Goal: Information Seeking & Learning: Learn about a topic

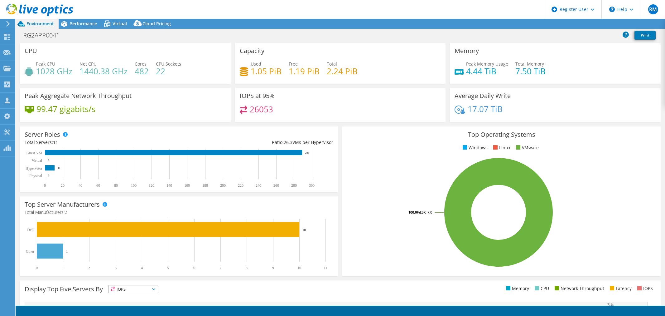
select select "USD"
click at [70, 21] on span "Performance" at bounding box center [83, 24] width 27 height 6
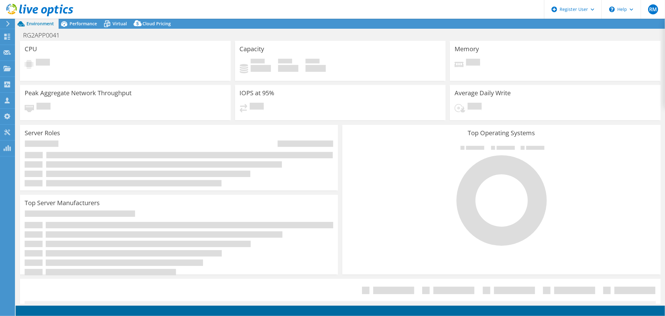
select select "USD"
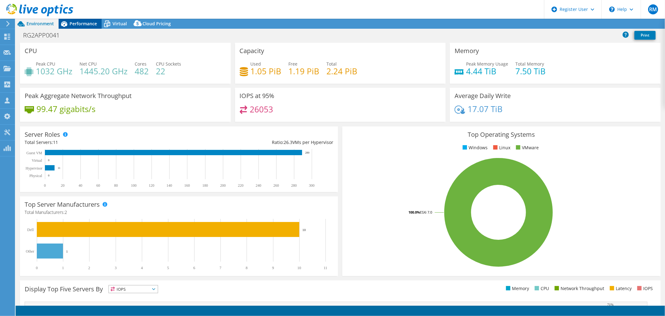
click at [81, 24] on span "Performance" at bounding box center [83, 24] width 27 height 6
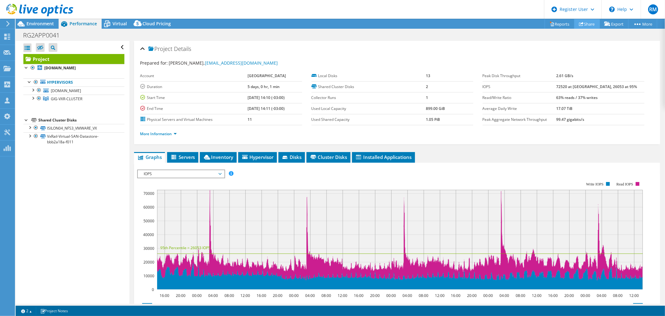
click at [580, 20] on link "Share" at bounding box center [587, 24] width 26 height 10
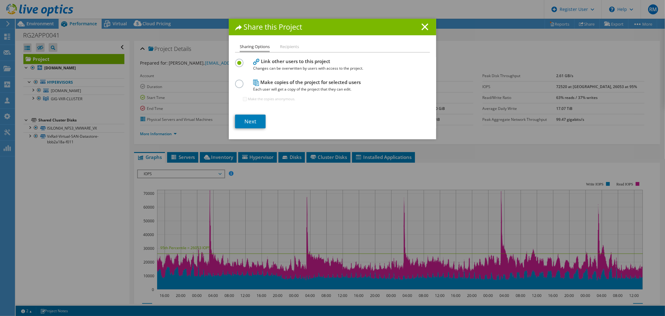
click at [236, 81] on label at bounding box center [240, 81] width 11 height 2
click at [0, 0] on input "radio" at bounding box center [0, 0] width 0 height 0
click at [244, 118] on link "Next" at bounding box center [250, 121] width 31 height 14
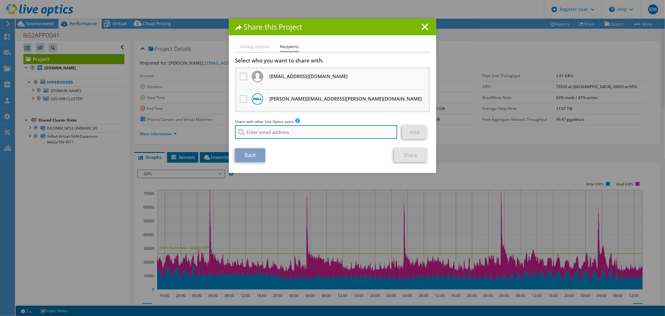
click at [272, 134] on input "search" at bounding box center [316, 132] width 162 height 14
paste input "rmarques@brpc.com.br"
type input "rmarques@brpc.com.br"
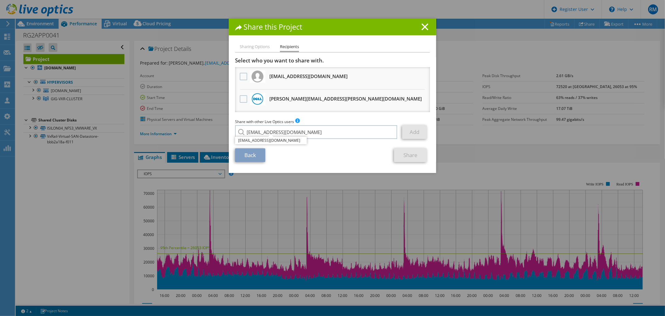
click at [286, 137] on li "rmarques@brpc.com.br" at bounding box center [271, 140] width 72 height 7
click at [416, 133] on link "Add" at bounding box center [414, 132] width 25 height 14
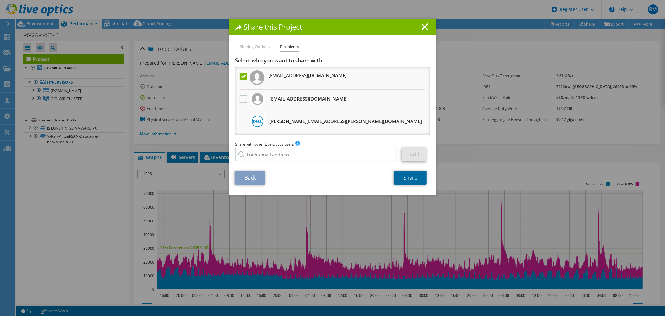
click at [409, 175] on link "Share" at bounding box center [410, 178] width 33 height 14
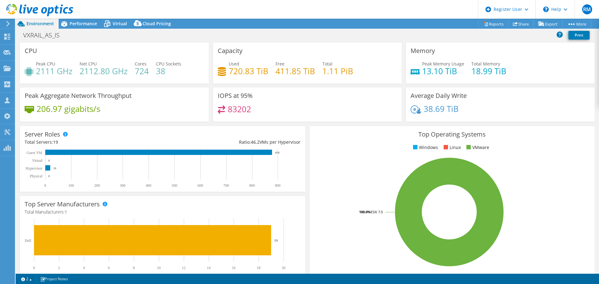
select select "USD"
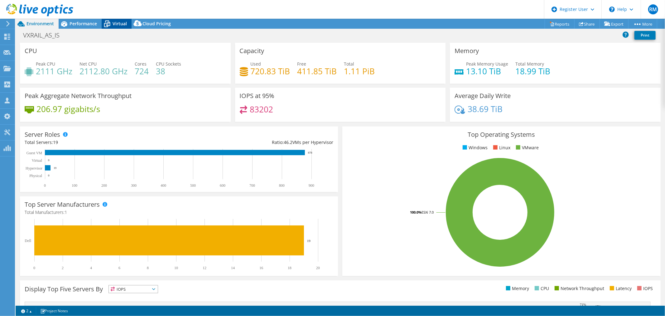
click at [119, 26] on span "Virtual" at bounding box center [120, 24] width 14 height 6
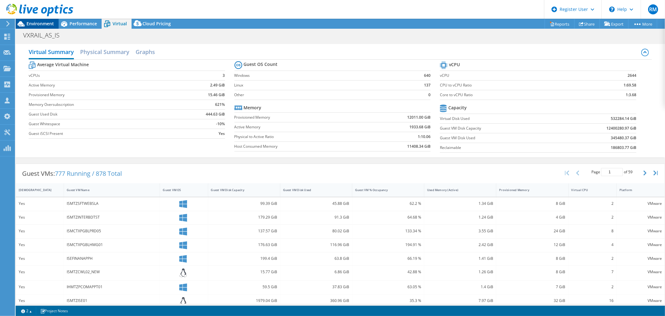
click at [70, 23] on span "Performance" at bounding box center [83, 24] width 27 height 6
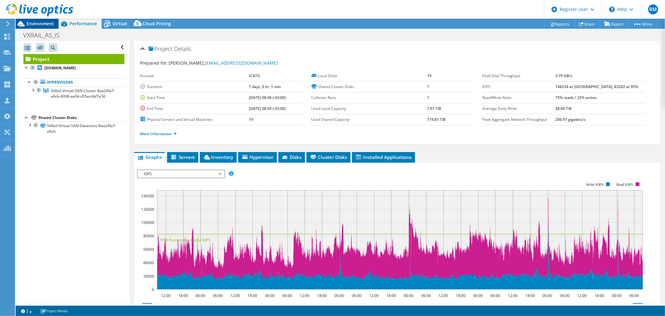
click at [33, 21] on span "Environment" at bounding box center [40, 24] width 27 height 6
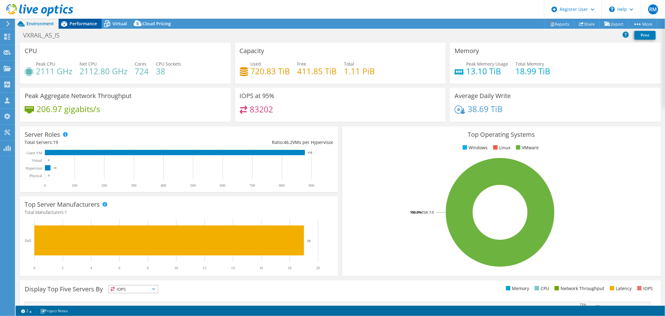
click at [80, 21] on span "Performance" at bounding box center [83, 24] width 27 height 6
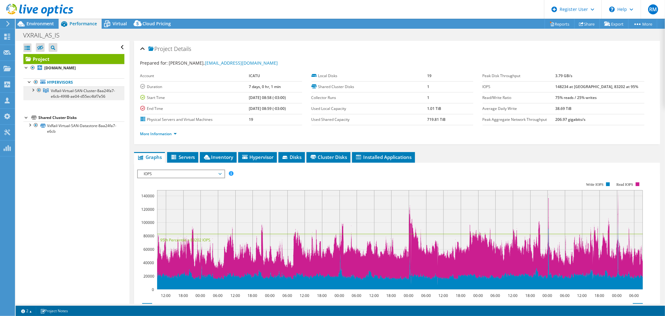
click at [32, 94] on link "VxRail-Virtual-SAN-Cluster-8aa24fa7-e6cb-4998-ae04-d55ec4bf7e56" at bounding box center [73, 93] width 101 height 14
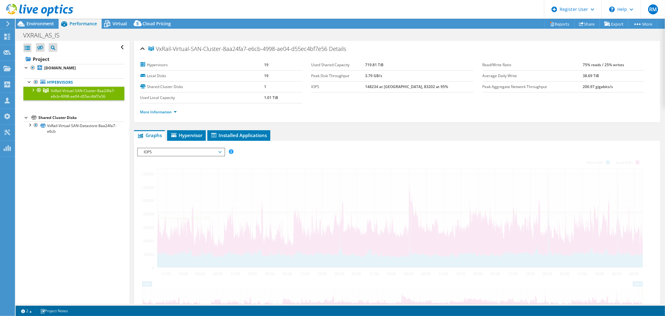
click at [33, 90] on div at bounding box center [33, 89] width 6 height 6
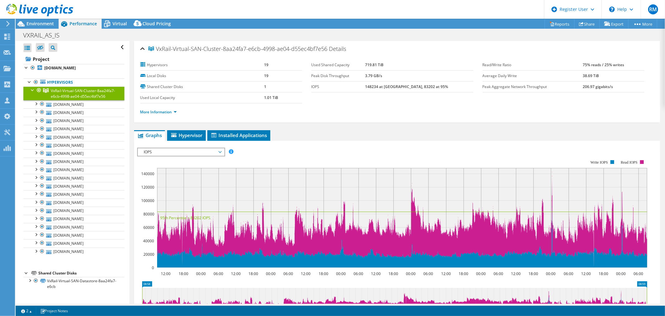
click at [207, 154] on span "IOPS" at bounding box center [181, 151] width 80 height 7
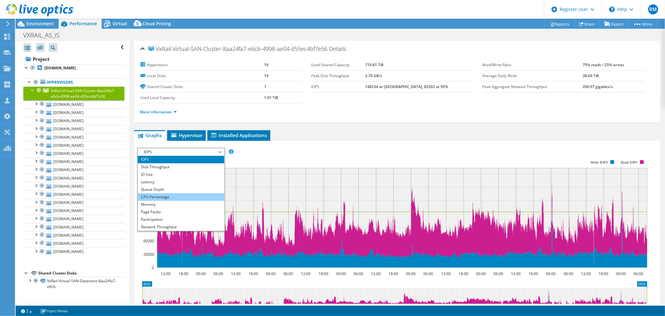
click at [173, 193] on li "CPU Percentage" at bounding box center [181, 196] width 86 height 7
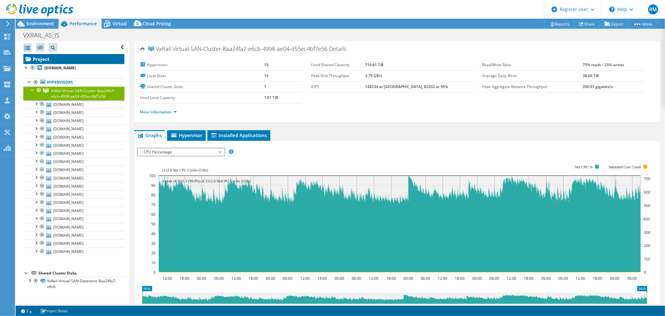
click at [62, 59] on link "Project" at bounding box center [73, 59] width 101 height 10
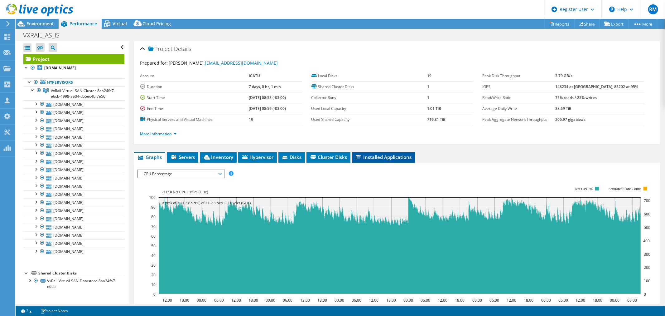
click at [404, 157] on span "Installed Applications" at bounding box center [383, 157] width 57 height 6
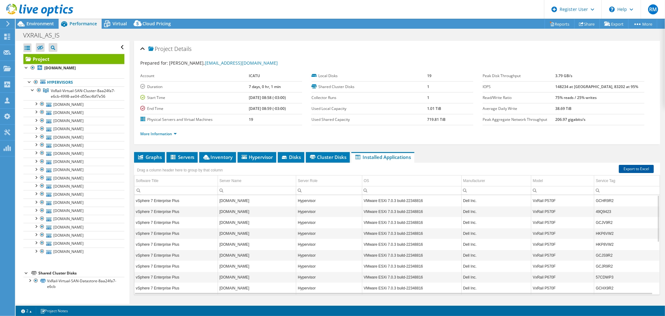
click at [598, 170] on link "Export to Excel" at bounding box center [636, 169] width 35 height 8
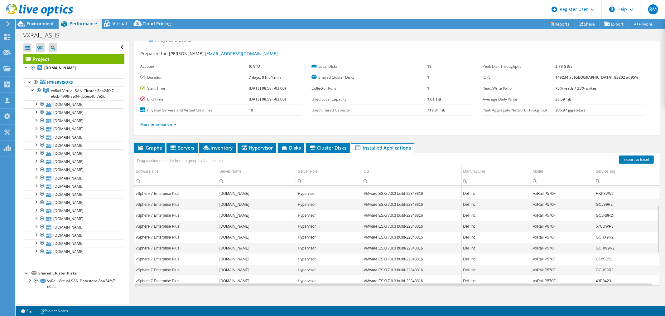
scroll to position [15, 0]
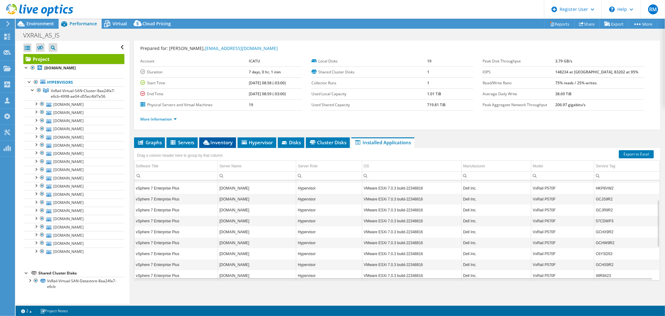
click at [223, 141] on span "Inventory" at bounding box center [217, 142] width 31 height 6
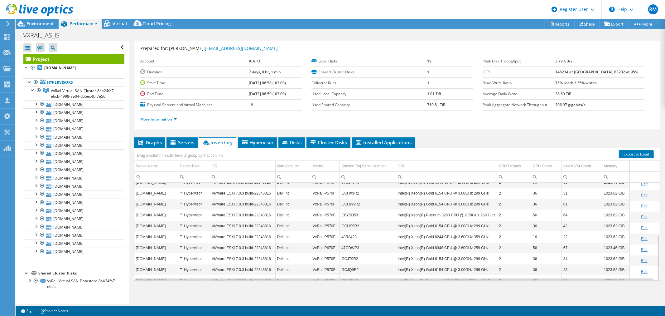
scroll to position [113, 0]
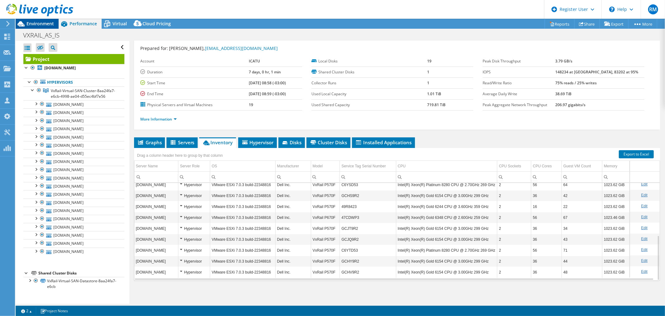
click at [24, 21] on icon at bounding box center [21, 23] width 11 height 11
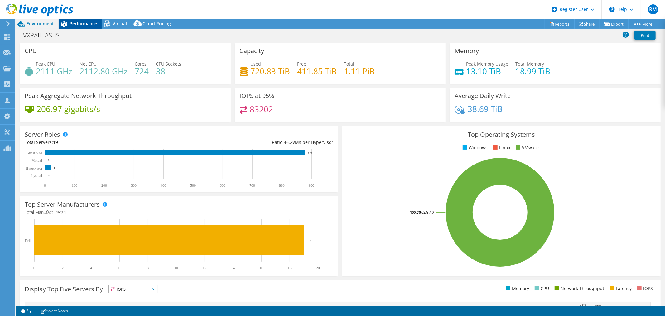
click at [90, 24] on span "Performance" at bounding box center [83, 24] width 27 height 6
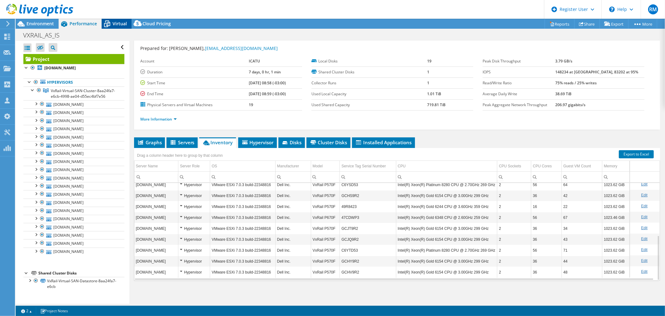
click at [122, 22] on span "Virtual" at bounding box center [120, 24] width 14 height 6
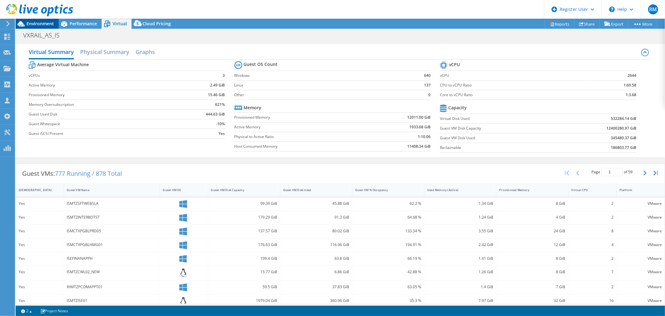
click at [49, 21] on span "Environment" at bounding box center [40, 24] width 27 height 6
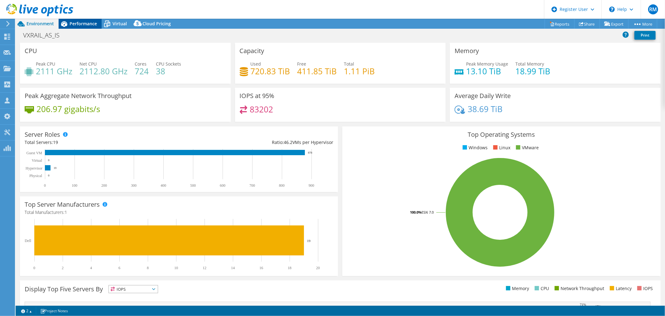
click at [78, 25] on span "Performance" at bounding box center [83, 24] width 27 height 6
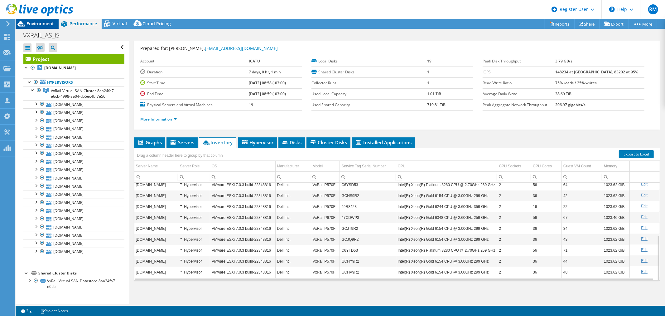
click at [45, 23] on span "Environment" at bounding box center [40, 24] width 27 height 6
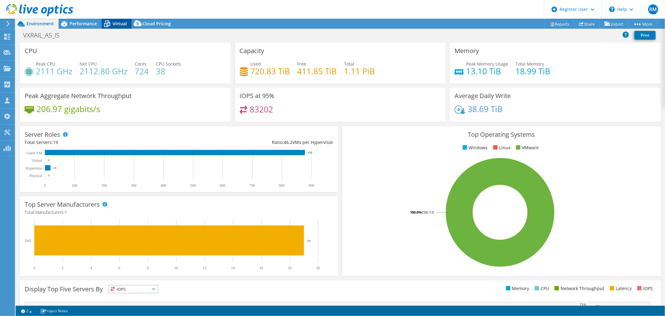
click at [111, 21] on icon at bounding box center [107, 23] width 11 height 11
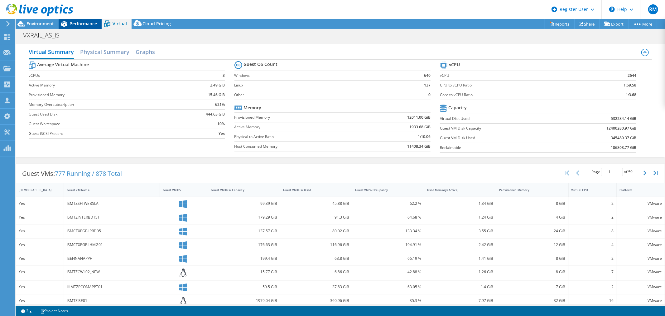
click at [91, 24] on span "Performance" at bounding box center [83, 24] width 27 height 6
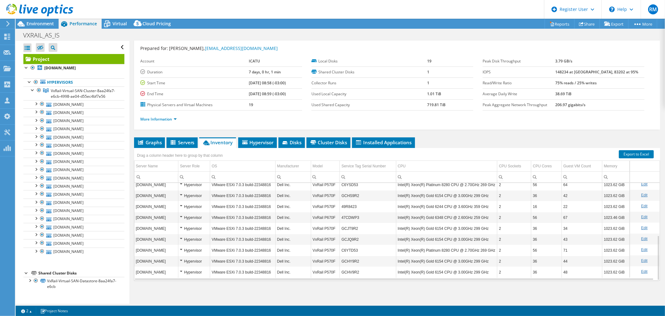
scroll to position [0, 0]
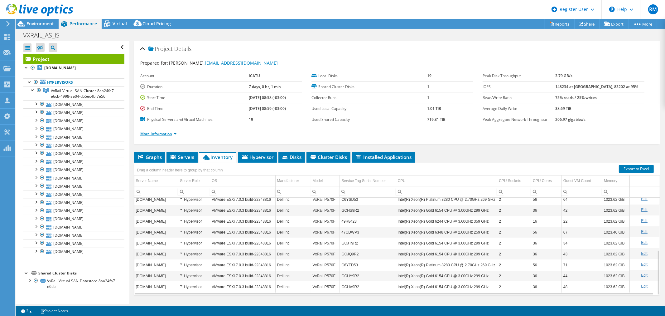
click at [157, 132] on link "More Information" at bounding box center [158, 133] width 36 height 5
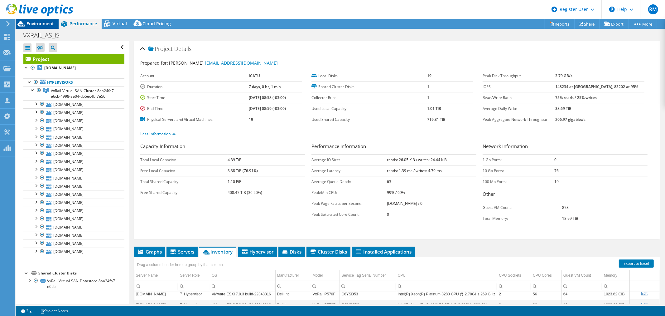
click at [31, 21] on span "Environment" at bounding box center [40, 24] width 27 height 6
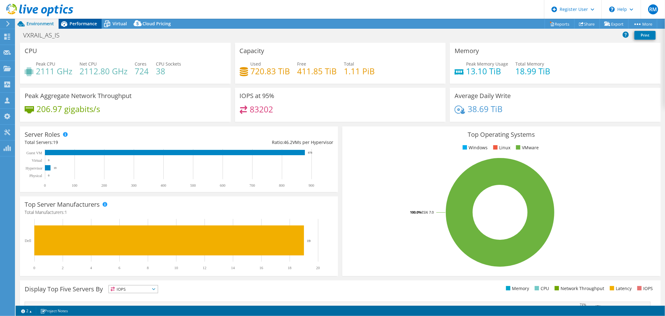
click at [76, 19] on div "Performance" at bounding box center [80, 24] width 43 height 10
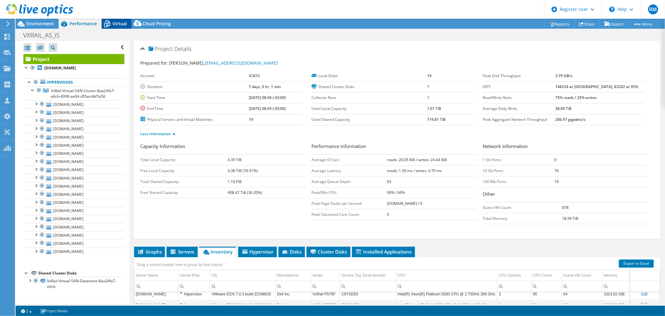
click at [116, 22] on span "Virtual" at bounding box center [120, 24] width 14 height 6
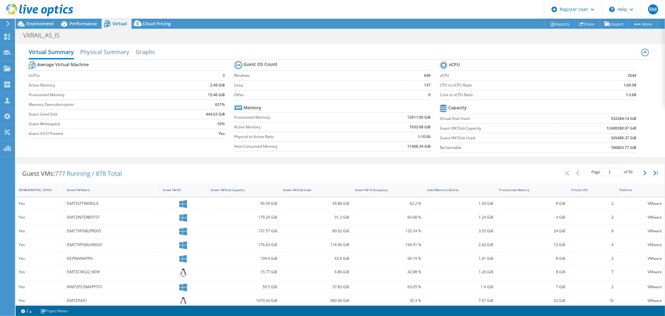
click at [598, 136] on b "345480.37 GiB" at bounding box center [624, 138] width 26 height 6
click at [598, 138] on b "345480.37 GiB" at bounding box center [624, 138] width 26 height 6
drag, startPoint x: 603, startPoint y: 137, endPoint x: 611, endPoint y: 131, distance: 9.2
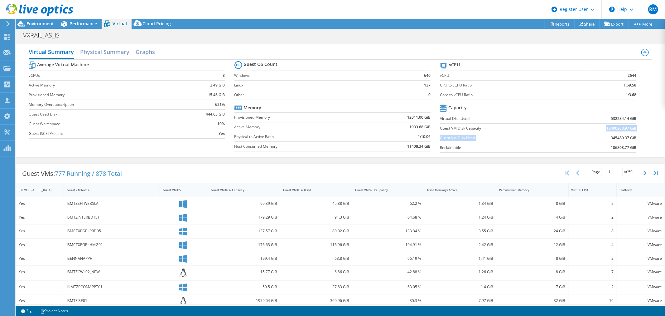
click at [598, 131] on tbody "Capacity Virtual Disk Used 532284.14 GiB Guest VM Disk Capacity 12400280.97 GiB…" at bounding box center [538, 128] width 196 height 50
click at [472, 138] on label "Guest VM Disk Used" at bounding box center [498, 138] width 117 height 6
click at [598, 130] on b "12400280.97 GiB" at bounding box center [622, 128] width 30 height 6
drag, startPoint x: 602, startPoint y: 127, endPoint x: 618, endPoint y: 130, distance: 16.6
click at [598, 130] on td "12400280.97 GiB" at bounding box center [596, 128] width 79 height 10
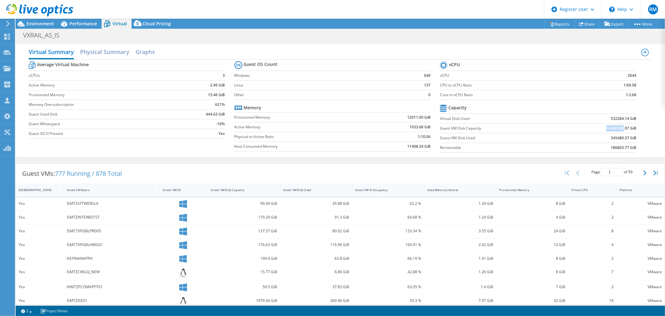
copy b "12400280"
click at [45, 23] on span "Environment" at bounding box center [40, 24] width 27 height 6
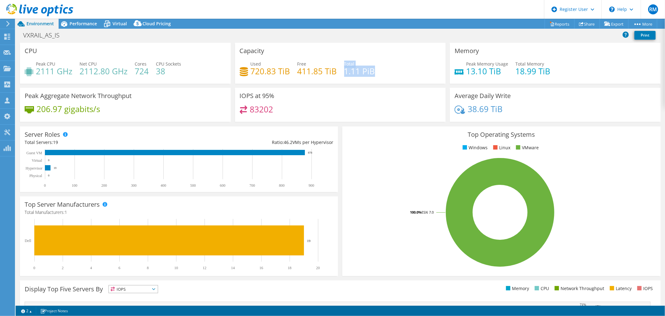
drag, startPoint x: 372, startPoint y: 70, endPoint x: 342, endPoint y: 63, distance: 30.7
click at [342, 63] on div "Used 720.83 TiB Free 411.85 TiB Total 1.11 PiB" at bounding box center [340, 70] width 201 height 20
click at [372, 75] on h4 "1.11 PiB" at bounding box center [359, 71] width 31 height 7
drag, startPoint x: 373, startPoint y: 71, endPoint x: 339, endPoint y: 61, distance: 35.6
click at [339, 61] on div "Used 720.83 TiB Free 411.85 TiB Total 1.11 PiB" at bounding box center [340, 70] width 201 height 20
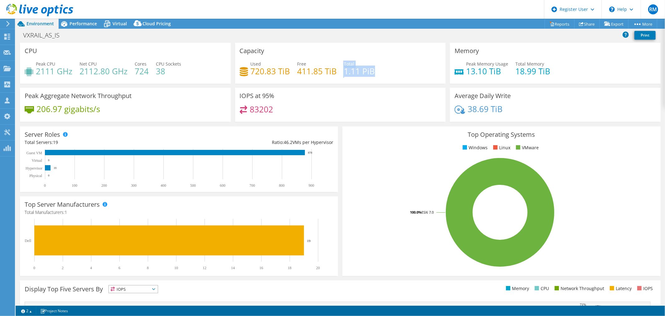
click at [350, 68] on h4 "1.11 PiB" at bounding box center [359, 71] width 31 height 7
drag, startPoint x: 370, startPoint y: 71, endPoint x: 337, endPoint y: 61, distance: 34.6
click at [337, 61] on div "Used 720.83 TiB Free 411.85 TiB Total 1.11 PiB" at bounding box center [340, 70] width 201 height 20
click at [115, 22] on span "Virtual" at bounding box center [120, 24] width 14 height 6
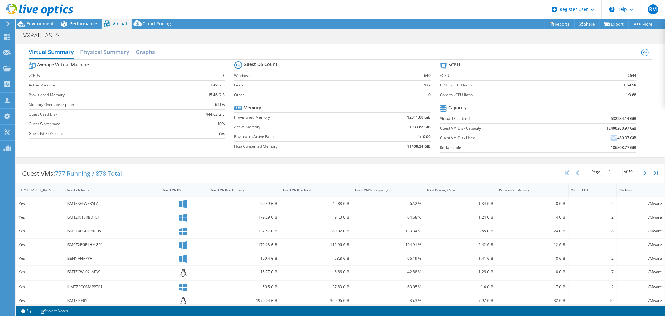
drag, startPoint x: 604, startPoint y: 137, endPoint x: 613, endPoint y: 137, distance: 8.7
click at [598, 137] on td "345480.37 GiB" at bounding box center [596, 138] width 79 height 10
click at [598, 137] on b "345480.37 GiB" at bounding box center [624, 138] width 26 height 6
drag, startPoint x: 606, startPoint y: 137, endPoint x: 613, endPoint y: 138, distance: 7.3
click at [598, 138] on td "345480.37 GiB" at bounding box center [596, 138] width 79 height 10
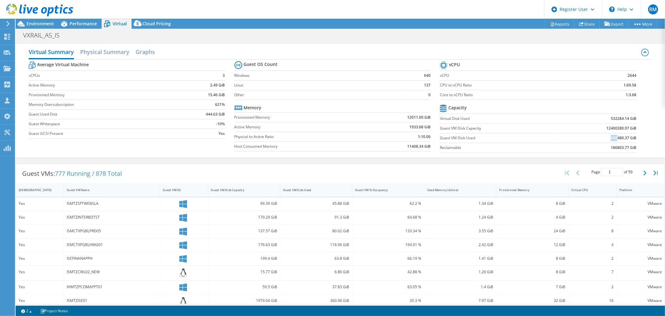
click at [598, 138] on b "345480.37 GiB" at bounding box center [624, 138] width 26 height 6
drag, startPoint x: 613, startPoint y: 138, endPoint x: 624, endPoint y: 138, distance: 10.9
click at [598, 138] on b "345480.37 GiB" at bounding box center [624, 138] width 26 height 6
click at [598, 137] on b "345480.37 GiB" at bounding box center [624, 138] width 26 height 6
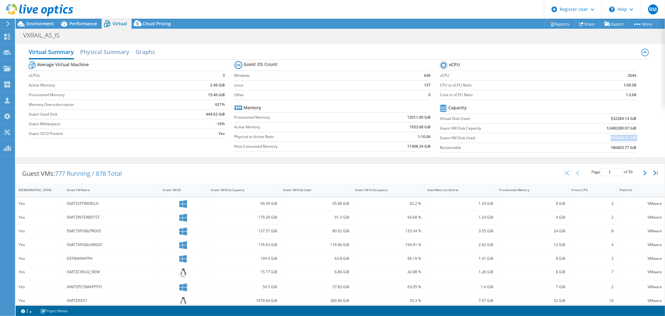
click at [598, 137] on b "345480.37 GiB" at bounding box center [624, 138] width 26 height 6
click at [478, 122] on td "Virtual Disk Used" at bounding box center [498, 119] width 117 height 10
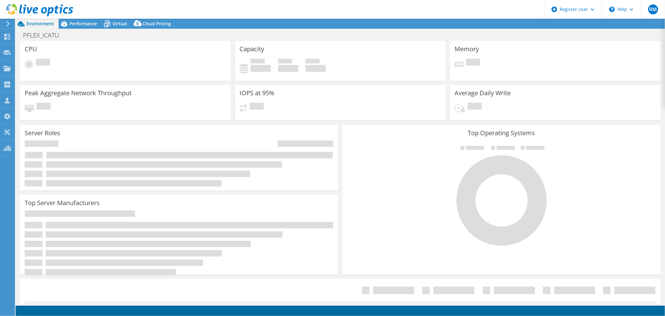
select select "USD"
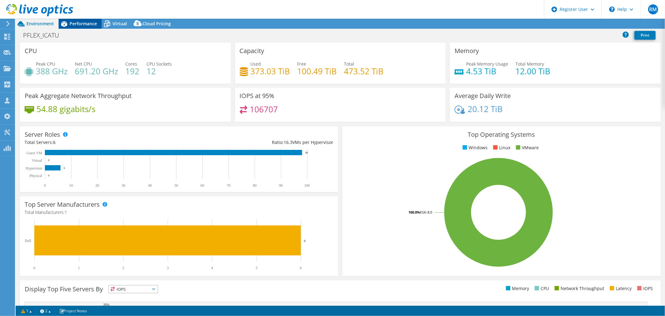
click at [89, 23] on span "Performance" at bounding box center [83, 24] width 27 height 6
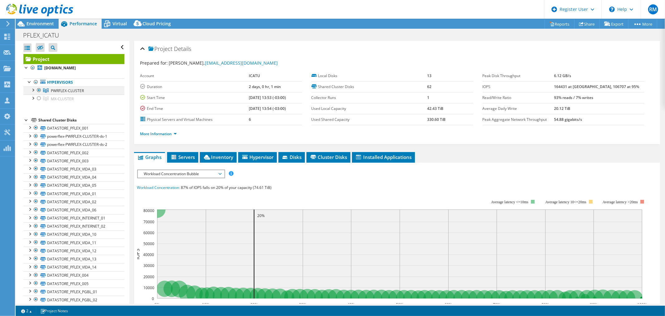
click at [31, 89] on div at bounding box center [33, 89] width 6 height 6
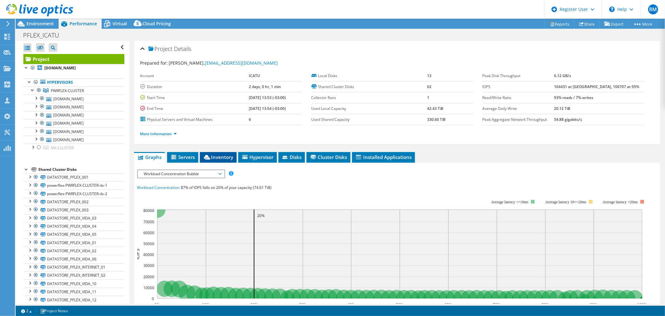
click at [225, 155] on span "Inventory" at bounding box center [218, 157] width 31 height 6
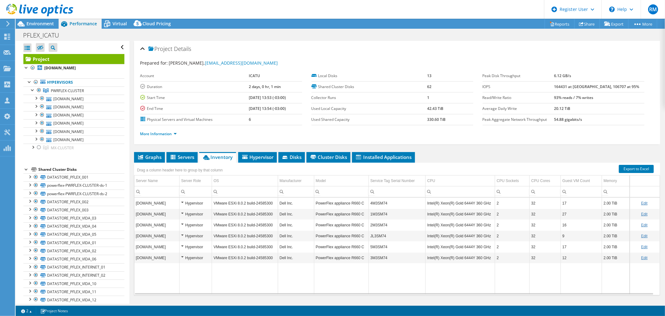
click at [373, 162] on div "Drag a column header here to group by that column" at bounding box center [397, 166] width 526 height 8
click at [375, 157] on span "Installed Applications" at bounding box center [383, 157] width 57 height 6
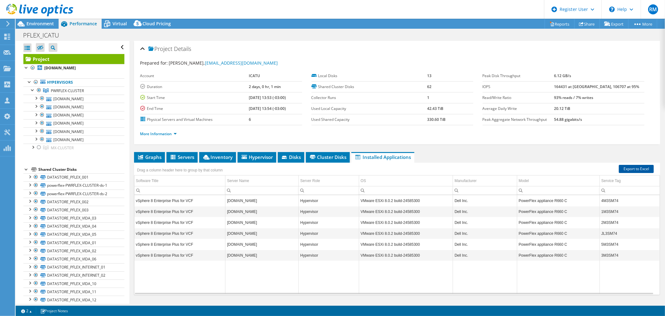
click at [637, 170] on link "Export to Excel" at bounding box center [636, 169] width 35 height 8
click at [48, 25] on span "Environment" at bounding box center [40, 24] width 27 height 6
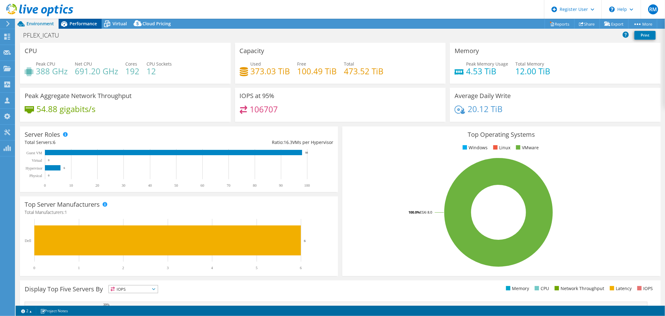
click at [76, 23] on span "Performance" at bounding box center [83, 24] width 27 height 6
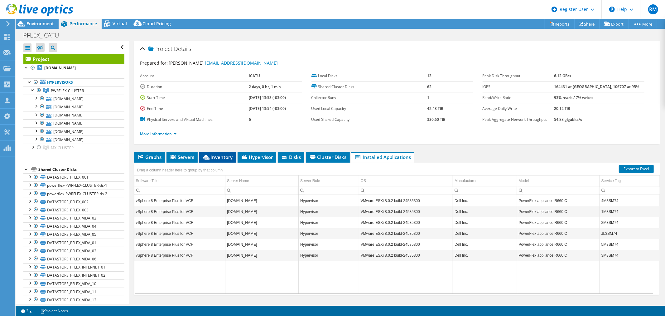
click at [230, 159] on span "Inventory" at bounding box center [217, 157] width 31 height 6
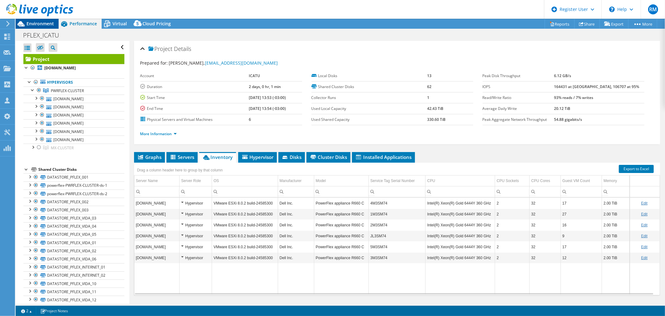
click at [43, 24] on span "Environment" at bounding box center [40, 24] width 27 height 6
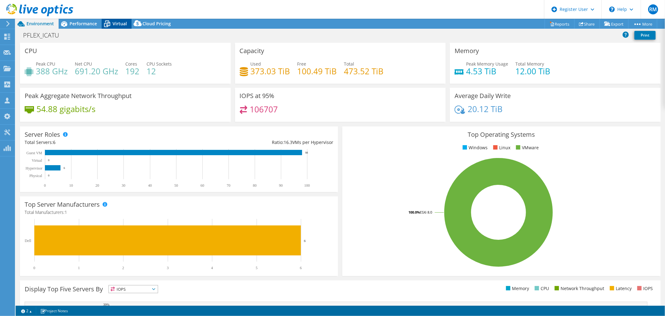
click at [103, 24] on icon at bounding box center [107, 23] width 11 height 11
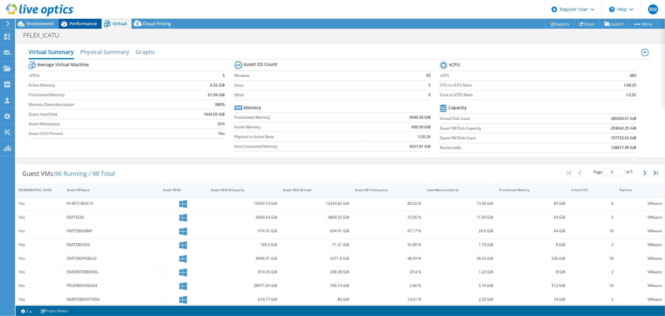
click at [87, 23] on span "Performance" at bounding box center [83, 24] width 27 height 6
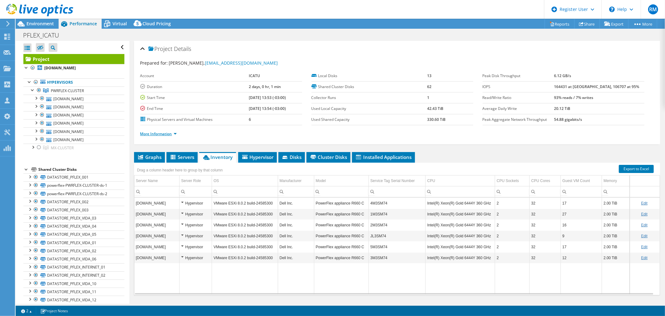
click at [152, 133] on link "More Information" at bounding box center [158, 133] width 36 height 5
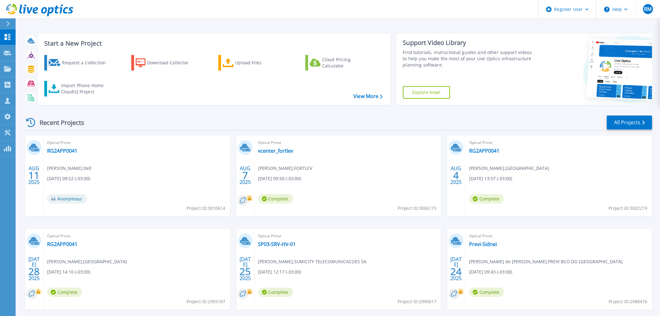
scroll to position [30, 0]
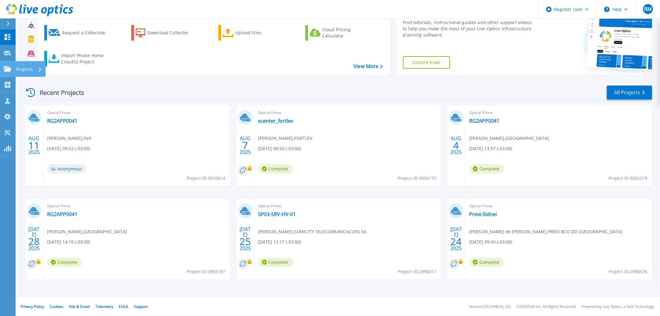
click at [11, 68] on icon at bounding box center [7, 68] width 7 height 5
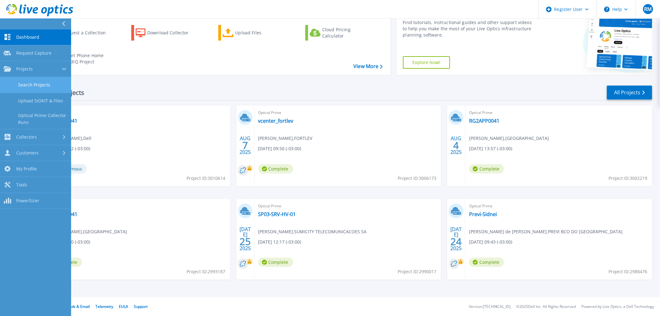
click at [20, 88] on link "Search Projects" at bounding box center [35, 85] width 71 height 16
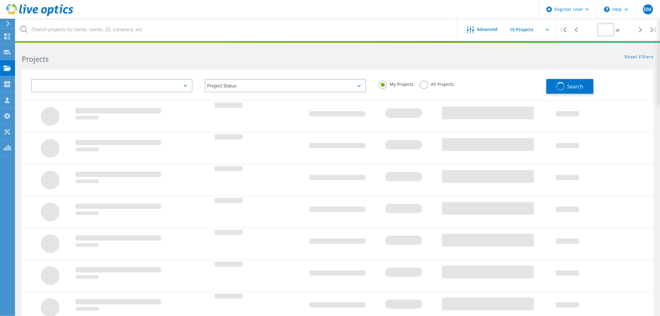
type input "1"
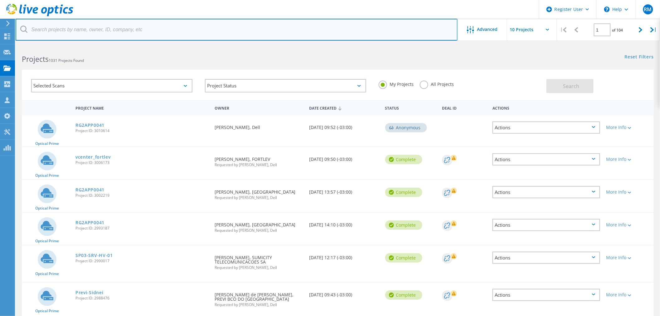
drag, startPoint x: 227, startPoint y: 31, endPoint x: 244, endPoint y: 31, distance: 16.8
click at [226, 31] on input "text" at bounding box center [237, 30] width 442 height 22
type input "profarma"
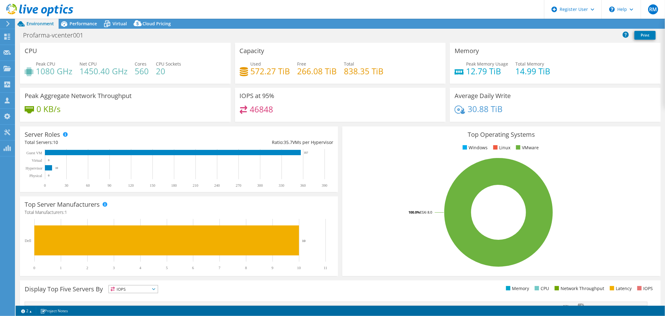
select select "SouthAmerica"
select select "BRL"
click at [71, 23] on span "Performance" at bounding box center [83, 24] width 27 height 6
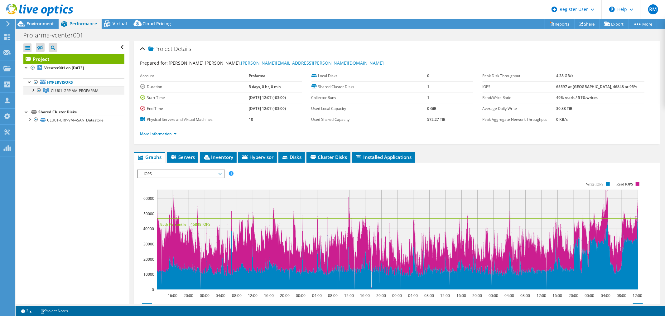
click at [33, 90] on div at bounding box center [33, 89] width 6 height 6
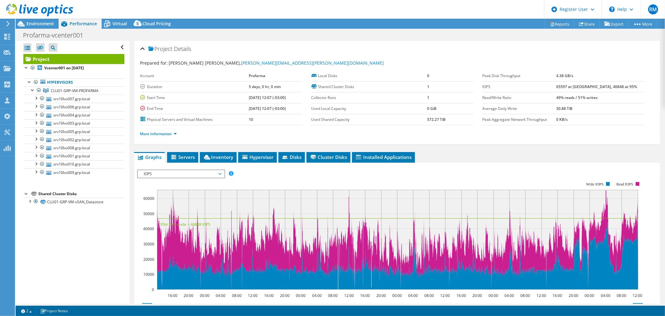
click at [597, 118] on td "0 KB/s" at bounding box center [600, 119] width 88 height 11
click at [51, 23] on span "Environment" at bounding box center [40, 24] width 27 height 6
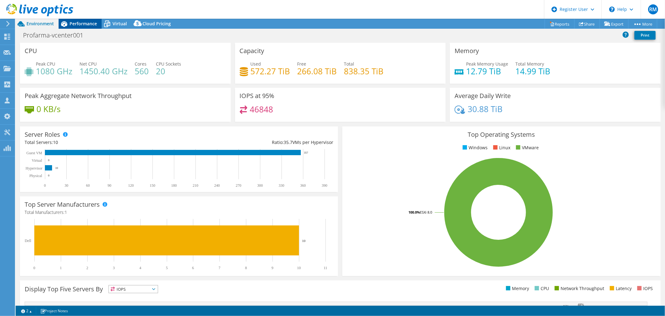
click at [88, 21] on span "Performance" at bounding box center [83, 24] width 27 height 6
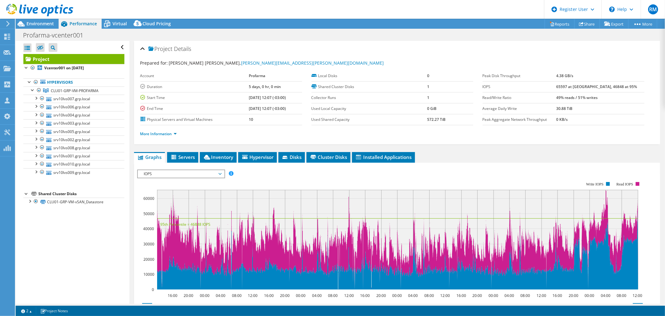
drag, startPoint x: 42, startPoint y: 22, endPoint x: 42, endPoint y: 31, distance: 8.4
click at [42, 22] on span "Environment" at bounding box center [40, 24] width 27 height 6
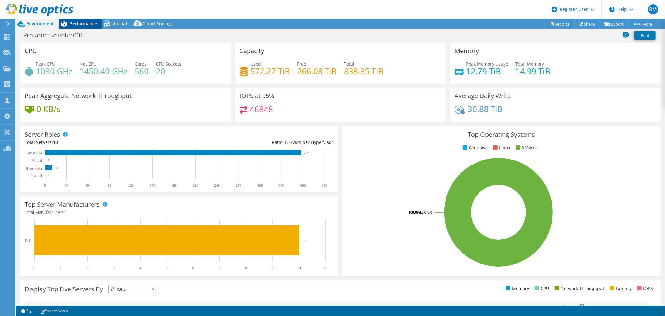
click at [74, 26] on span "Performance" at bounding box center [83, 24] width 27 height 6
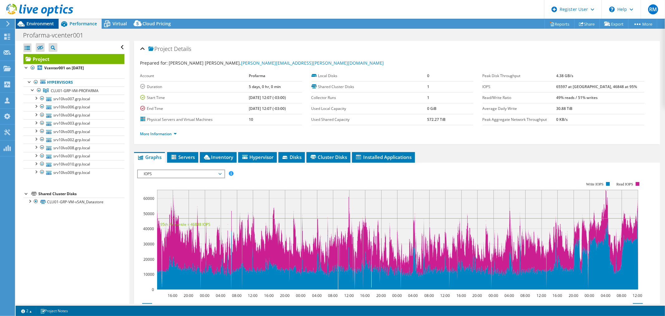
click at [43, 24] on span "Environment" at bounding box center [40, 24] width 27 height 6
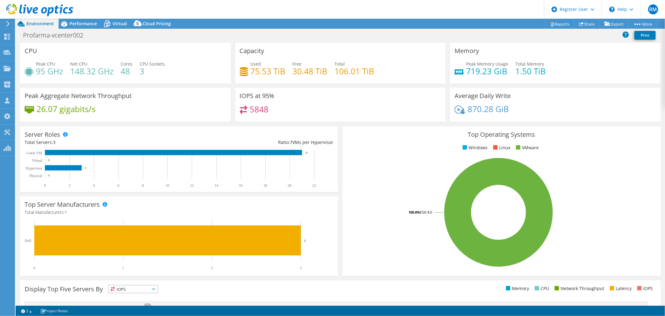
select select "USD"
click at [71, 24] on span "Performance" at bounding box center [83, 24] width 27 height 6
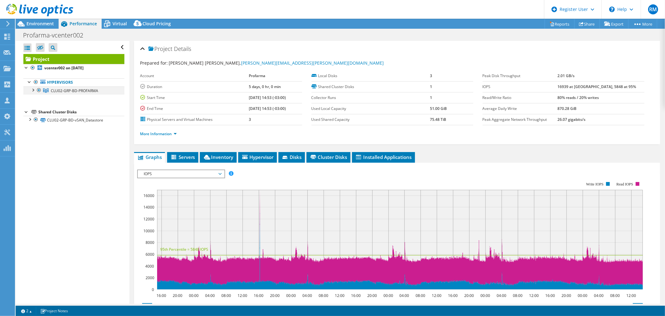
click at [33, 89] on div at bounding box center [33, 89] width 6 height 6
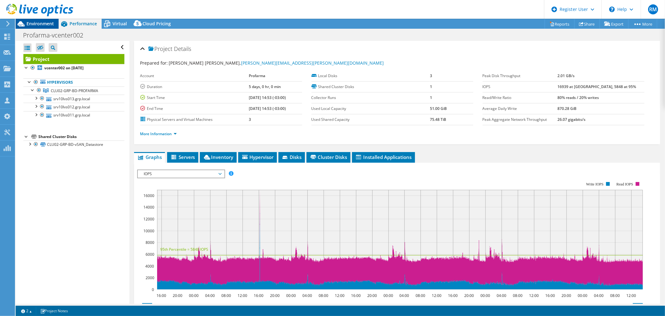
click at [51, 26] on span "Environment" at bounding box center [40, 24] width 27 height 6
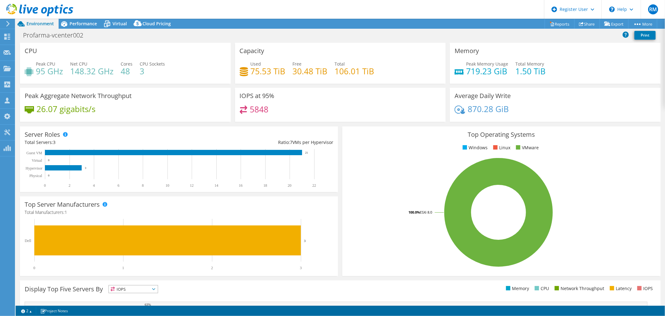
drag, startPoint x: 77, startPoint y: 26, endPoint x: 75, endPoint y: 32, distance: 6.9
click at [77, 27] on div "Performance" at bounding box center [80, 24] width 43 height 10
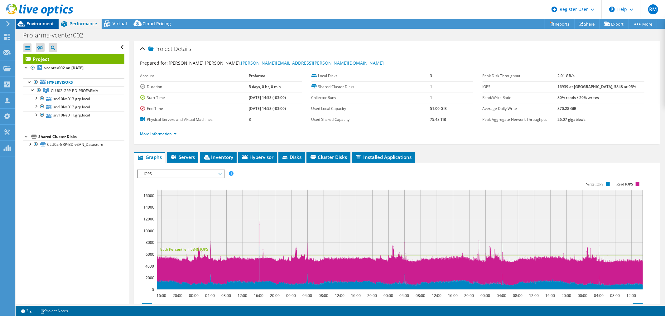
click at [48, 26] on span "Environment" at bounding box center [40, 24] width 27 height 6
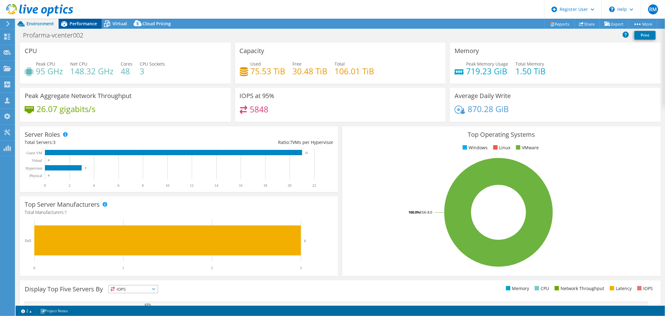
click at [85, 24] on span "Performance" at bounding box center [83, 24] width 27 height 6
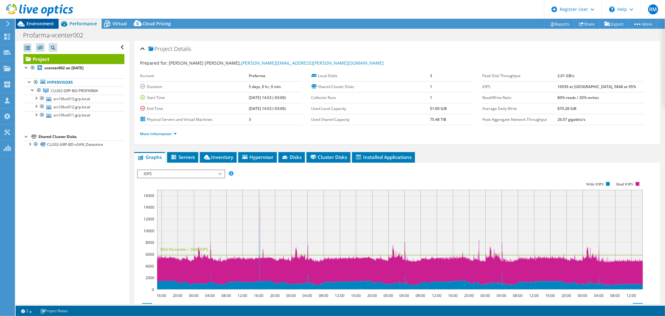
click at [49, 26] on span "Environment" at bounding box center [40, 24] width 27 height 6
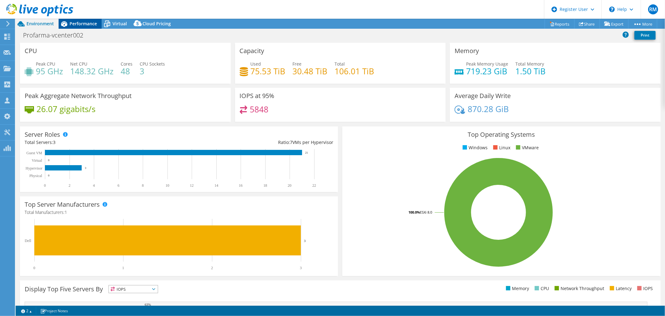
click at [63, 22] on icon at bounding box center [64, 23] width 11 height 11
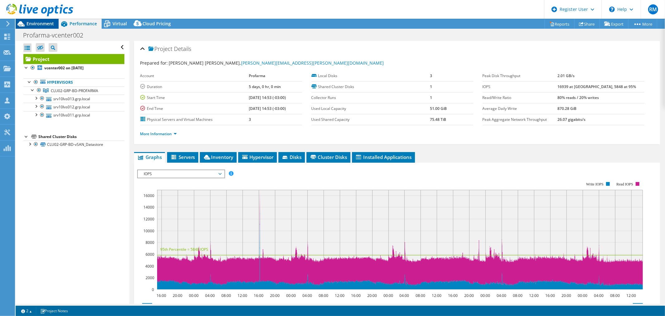
click at [44, 22] on span "Environment" at bounding box center [40, 24] width 27 height 6
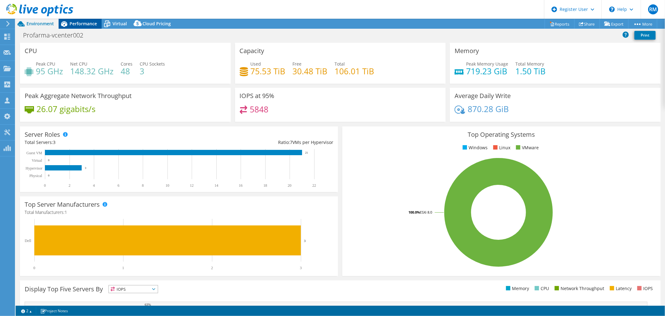
click at [98, 22] on div "Performance" at bounding box center [80, 24] width 43 height 10
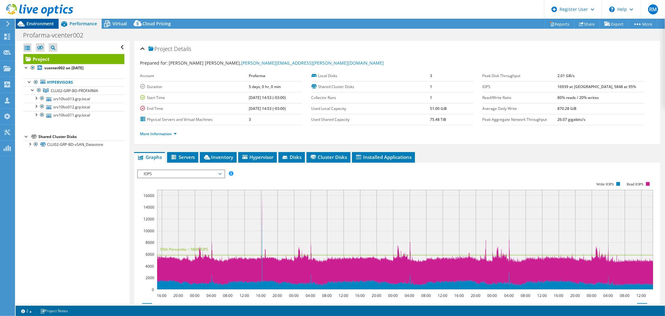
click at [42, 22] on span "Environment" at bounding box center [40, 24] width 27 height 6
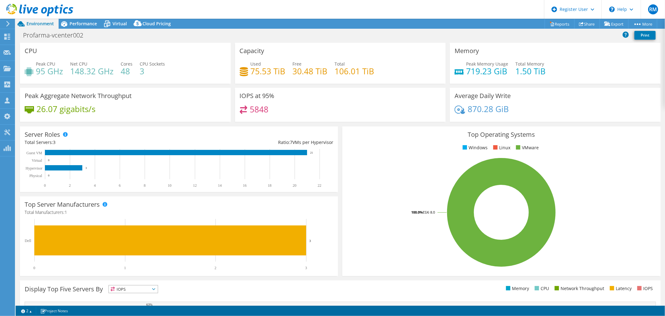
click at [418, 215] on rect at bounding box center [501, 211] width 309 height 109
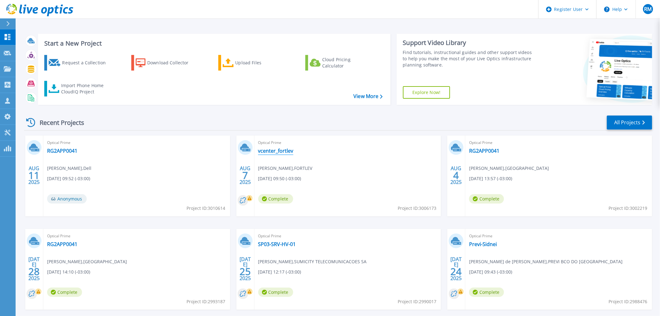
click at [288, 150] on link "vcenter_fortlev" at bounding box center [275, 150] width 35 height 6
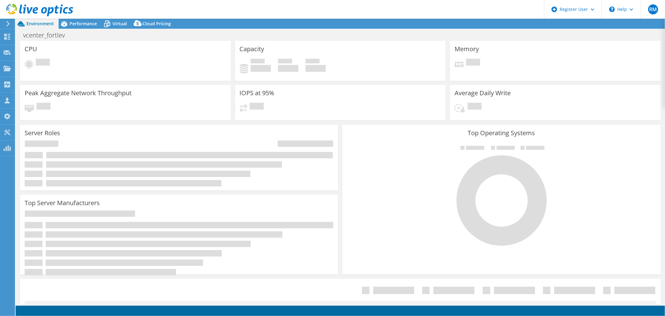
select select "USD"
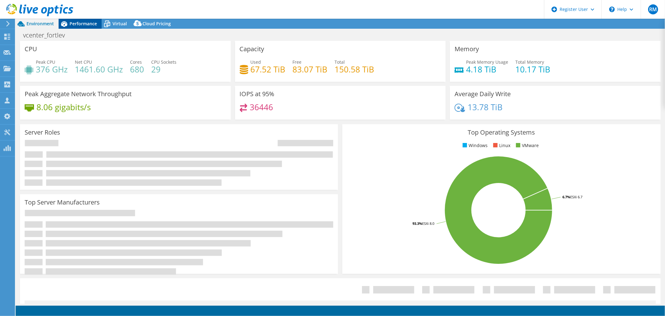
click at [83, 22] on span "Performance" at bounding box center [83, 24] width 27 height 6
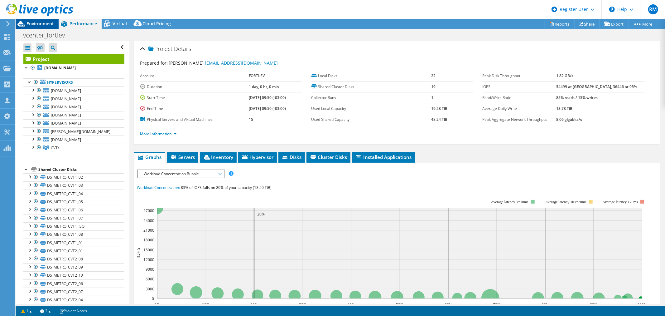
click at [44, 21] on span "Environment" at bounding box center [40, 24] width 27 height 6
